Goal: Feedback & Contribution: Submit feedback/report problem

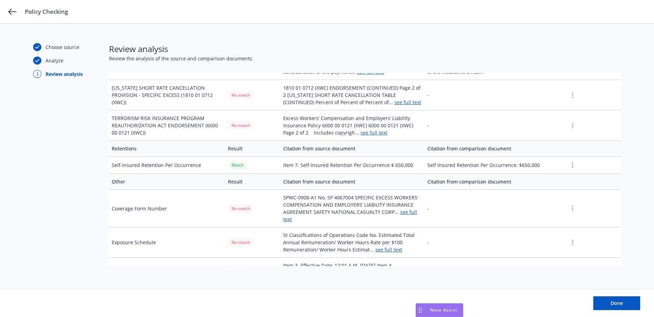
scroll to position [533, 0]
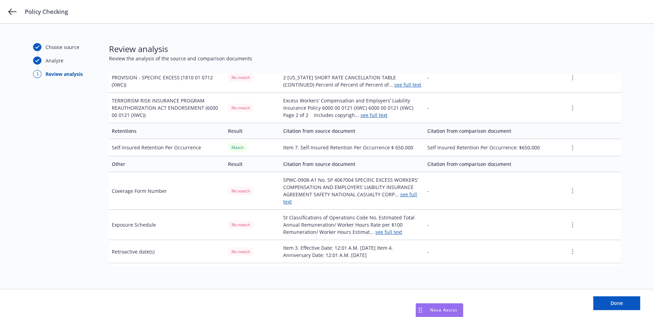
click at [572, 249] on icon "button" at bounding box center [572, 252] width 1 height 6
click at [567, 251] on link "Mark as wrong" at bounding box center [568, 252] width 56 height 14
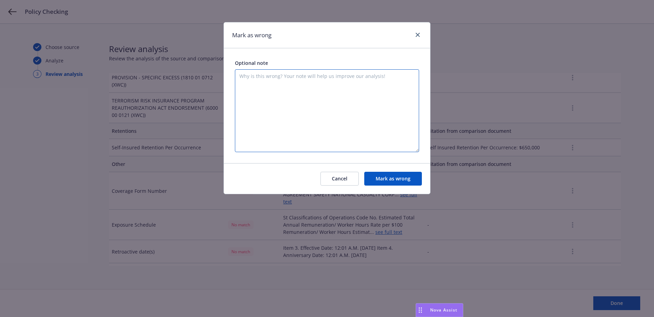
click at [313, 87] on textarea at bounding box center [327, 110] width 184 height 83
type textarea "These dates are not the Retroactive dates, they are the Effective dates of the …"
click at [403, 181] on button "Mark as wrong" at bounding box center [394, 179] width 58 height 14
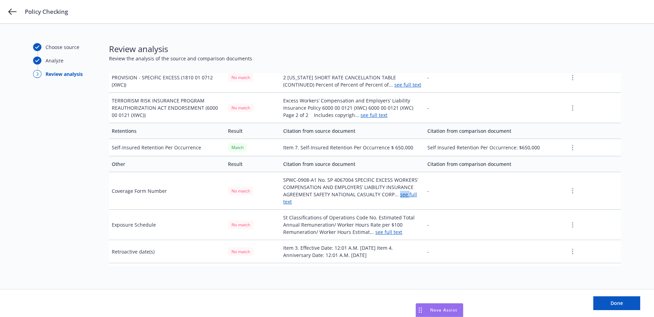
click at [403, 191] on link "see full text" at bounding box center [350, 198] width 134 height 14
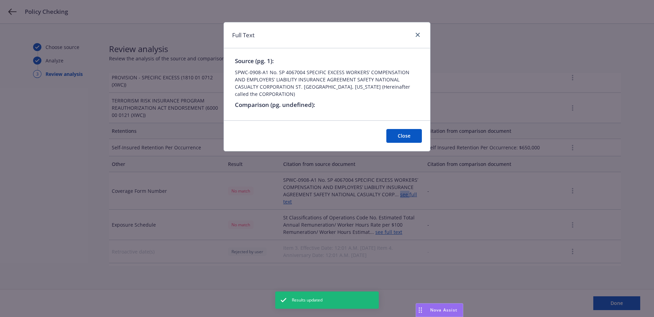
click at [410, 130] on button "Close" at bounding box center [405, 136] width 36 height 14
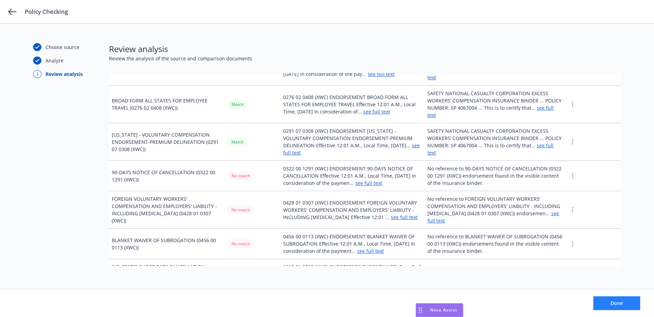
scroll to position [345, 0]
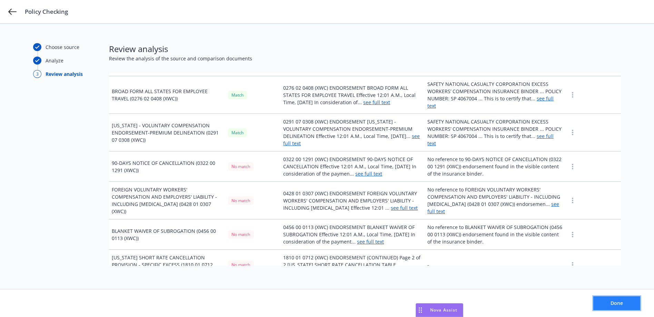
click at [616, 300] on span "Done" at bounding box center [617, 303] width 12 height 7
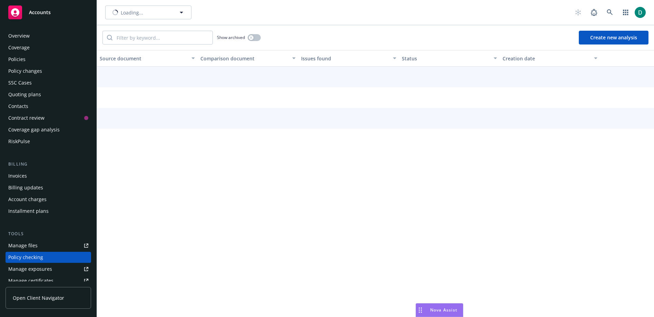
scroll to position [88, 0]
